Goal: Task Accomplishment & Management: Complete application form

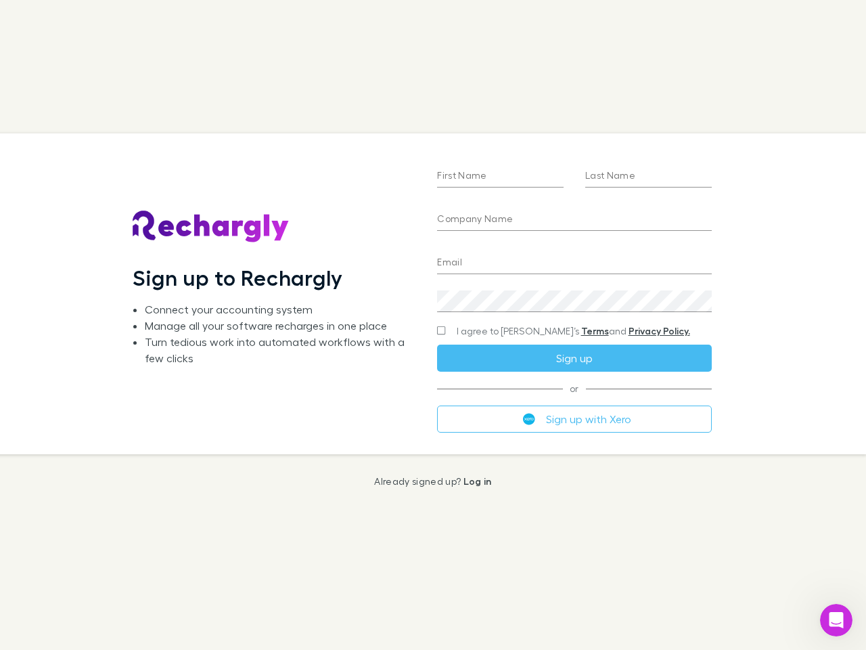
click at [433, 325] on div "First Name Last Name Company Name Email Create a password I agree to Rechargly’…" at bounding box center [574, 293] width 296 height 320
click at [500, 177] on input "First Name" at bounding box center [500, 177] width 127 height 22
click at [648, 177] on input "Last Name" at bounding box center [648, 177] width 127 height 22
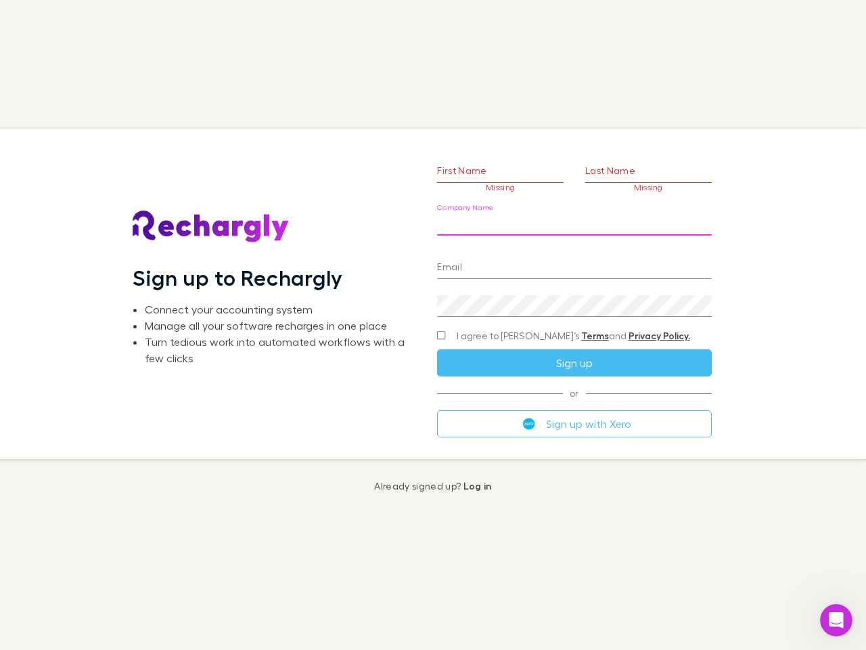
click at [574, 220] on input "Company Name" at bounding box center [574, 225] width 274 height 22
click at [574, 263] on input "Email" at bounding box center [574, 268] width 274 height 22
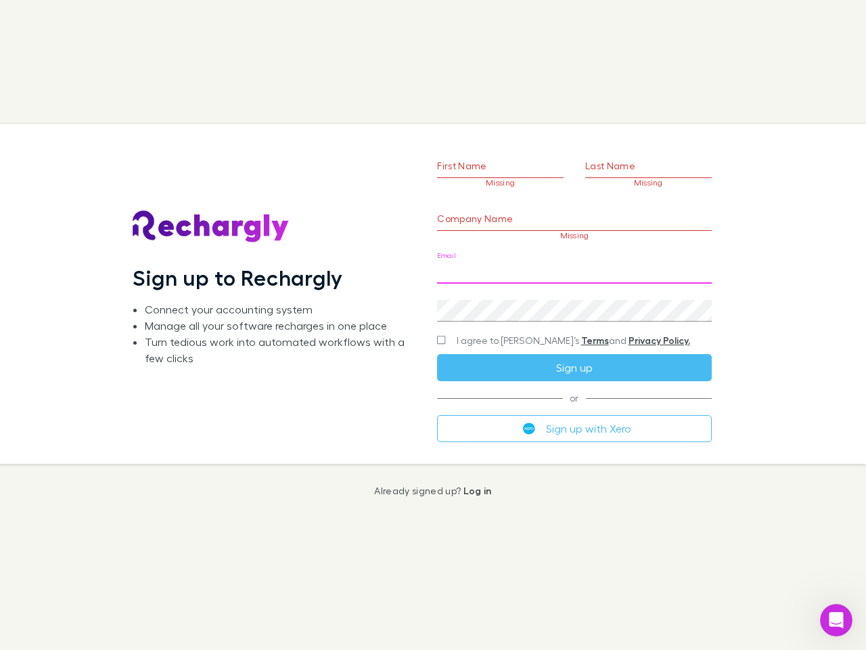
click at [574, 301] on div "Create a password" at bounding box center [574, 305] width 274 height 32
